Goal: Information Seeking & Learning: Learn about a topic

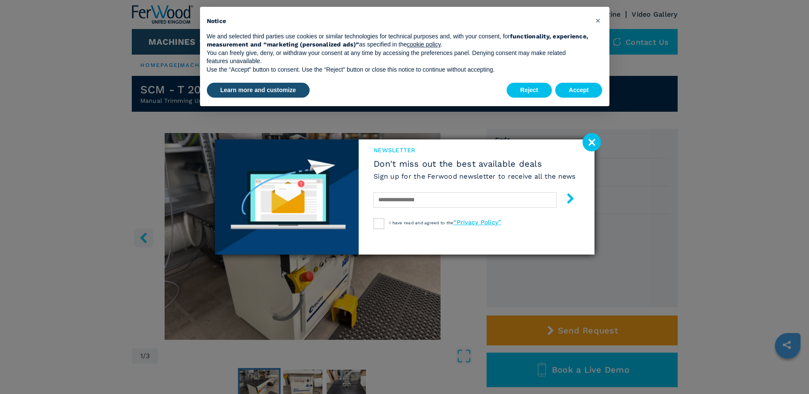
click at [592, 143] on image at bounding box center [592, 142] width 18 height 18
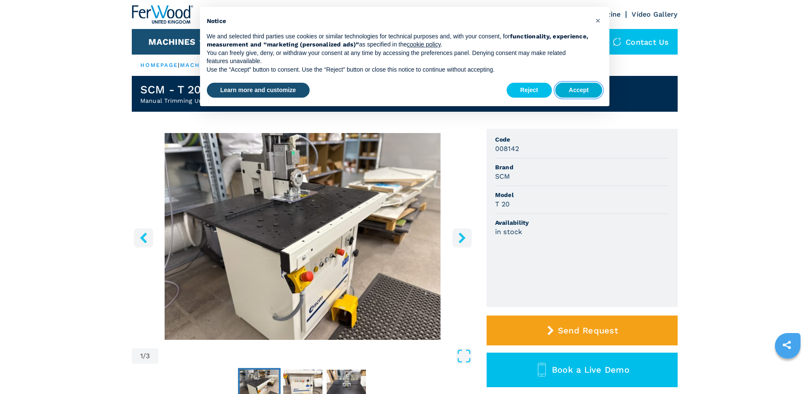
click at [570, 86] on button "Accept" at bounding box center [578, 90] width 47 height 15
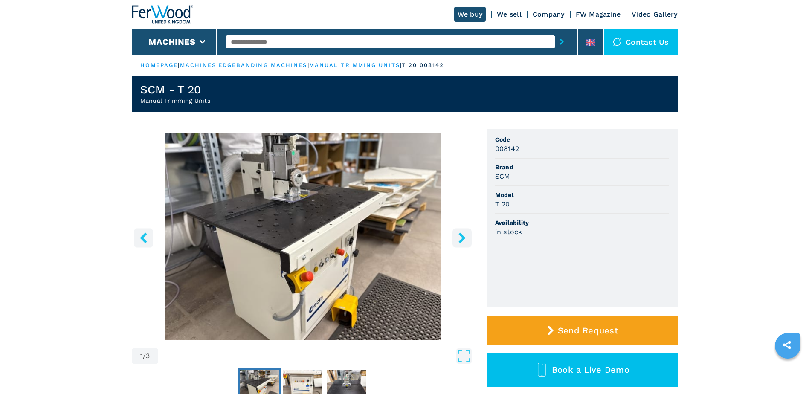
click at [307, 38] on input "text" at bounding box center [391, 41] width 330 height 13
type input "**********"
click at [555, 32] on button "submit-button" at bounding box center [561, 42] width 13 height 20
click at [561, 41] on icon "submit-button" at bounding box center [562, 42] width 4 height 6
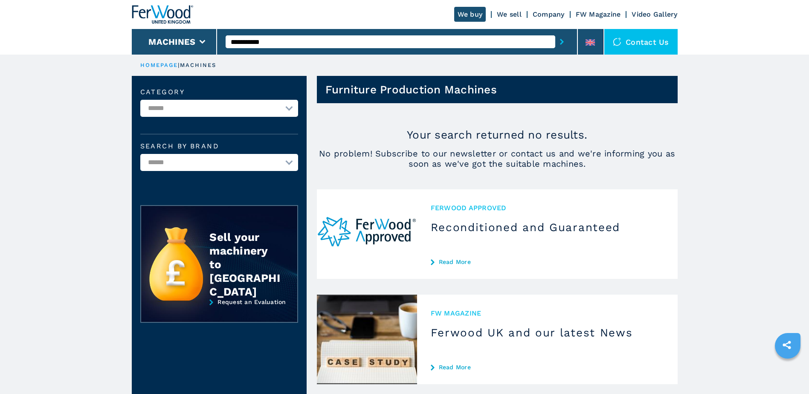
click at [507, 14] on link "We sell" at bounding box center [509, 14] width 25 height 8
click at [201, 43] on icon at bounding box center [203, 42] width 6 height 4
